Goal: Navigation & Orientation: Find specific page/section

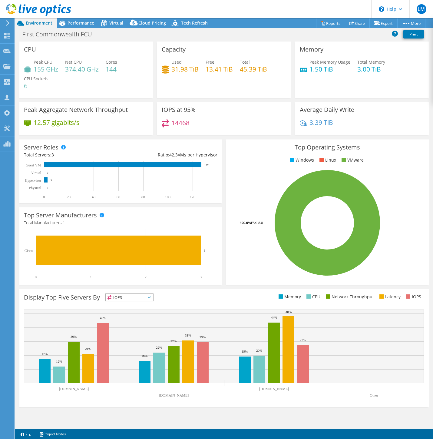
select select "USD"
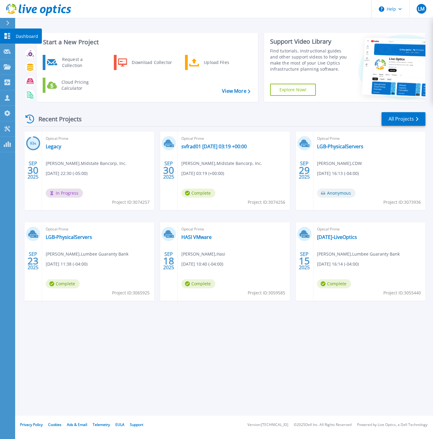
click at [32, 37] on p "Dashboard" at bounding box center [27, 36] width 22 height 16
